Goal: Use online tool/utility: Utilize a website feature to perform a specific function

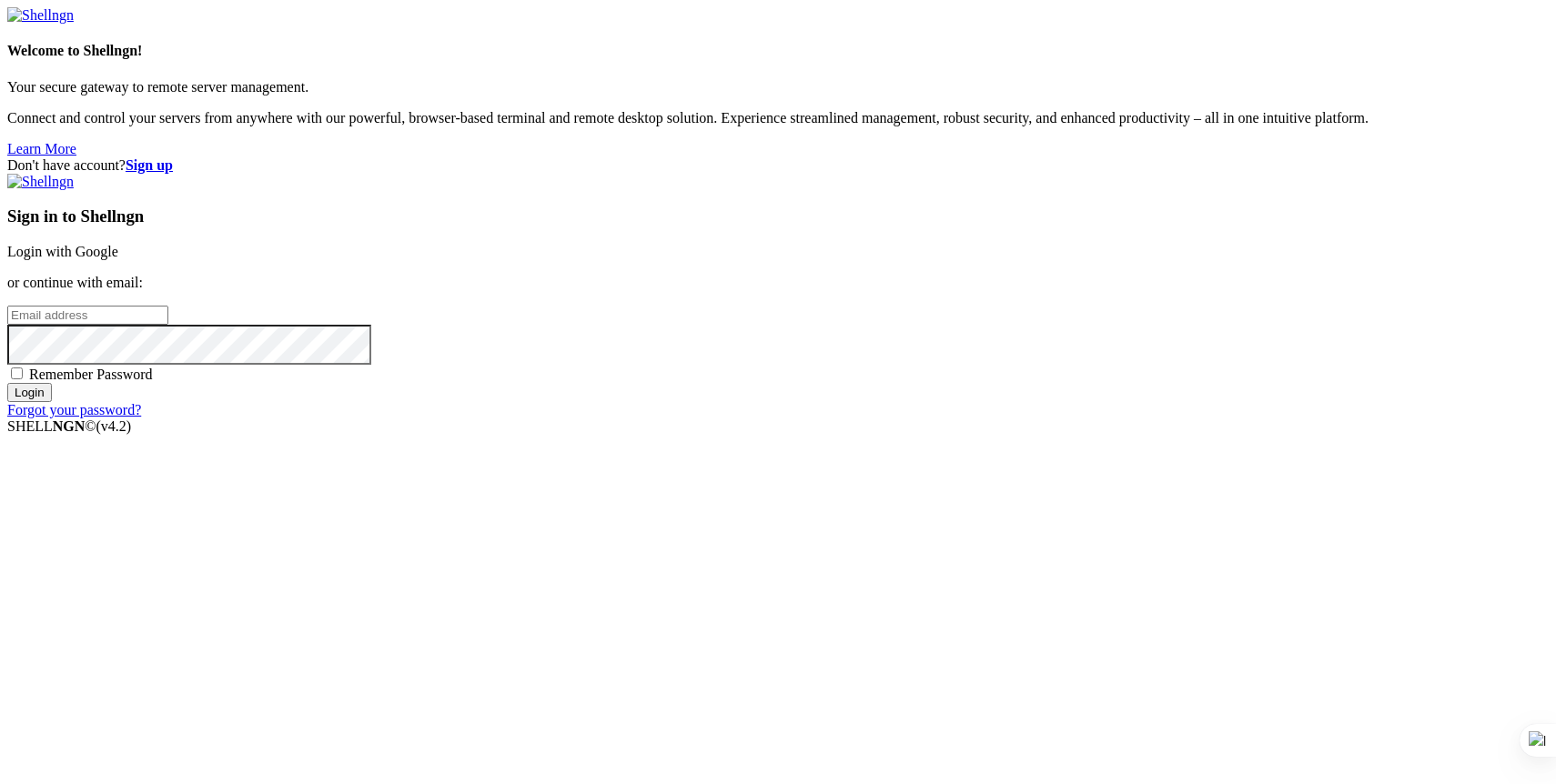
type input "[PERSON_NAME][EMAIL_ADDRESS][DOMAIN_NAME]"
click at [52, 402] on input "Login" at bounding box center [30, 392] width 45 height 19
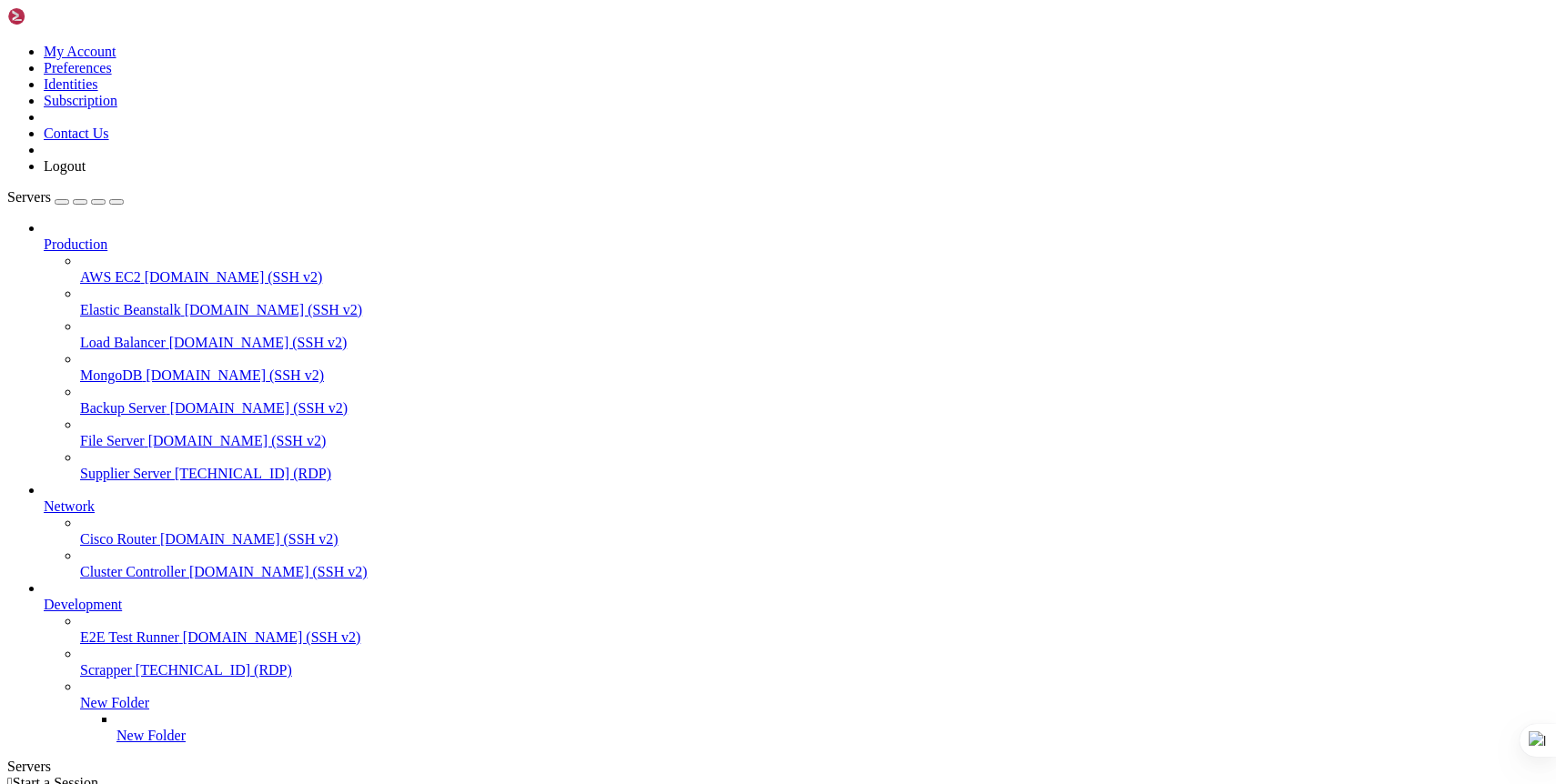
click at [151, 466] on span "Supplier Server" at bounding box center [125, 474] width 91 height 16
